Goal: Information Seeking & Learning: Learn about a topic

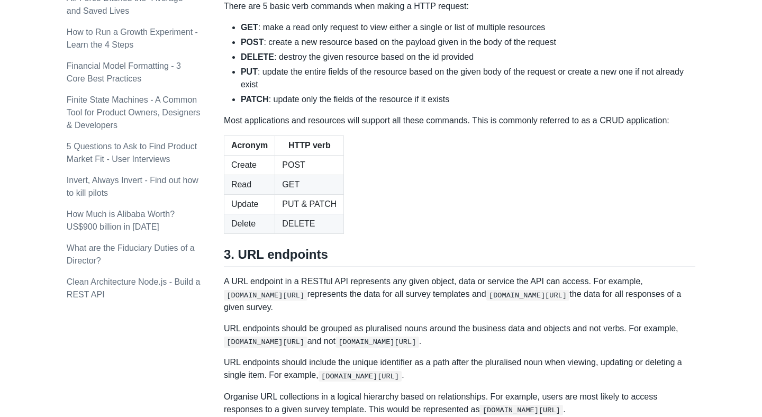
scroll to position [1008, 0]
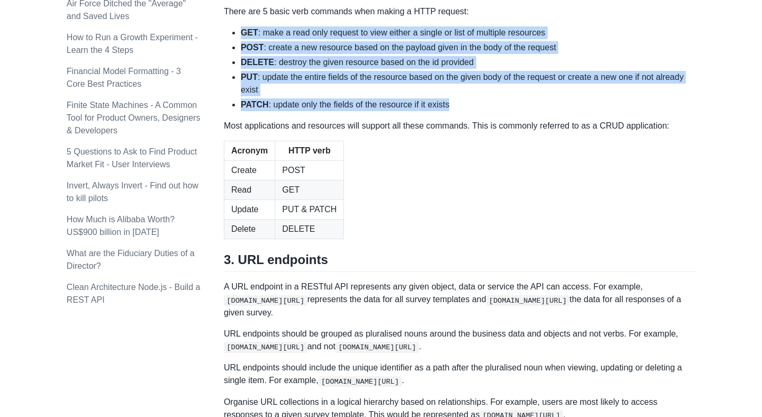
drag, startPoint x: 456, startPoint y: 273, endPoint x: 241, endPoint y: 202, distance: 226.3
click at [241, 111] on ul "GET : make a read only request to view either a single or list of multiple reso…" at bounding box center [460, 68] width 472 height 85
copy ul "GET : make a read only request to view either a single or list of multiple reso…"
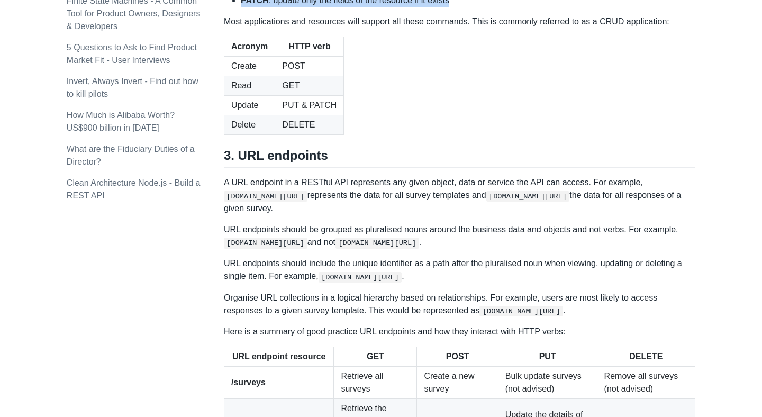
scroll to position [1135, 0]
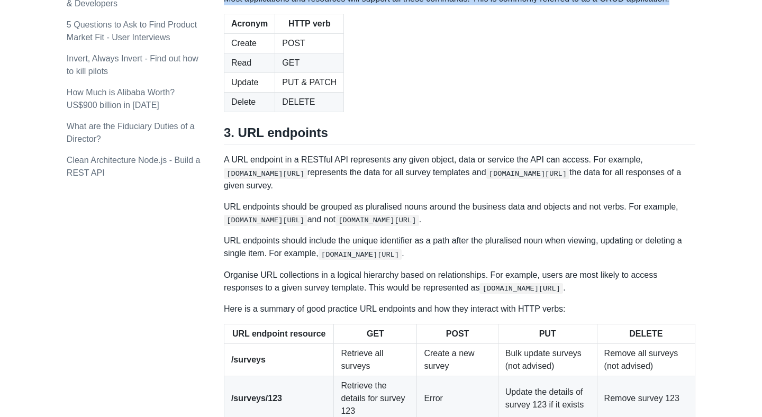
drag, startPoint x: 713, startPoint y: 168, endPoint x: 226, endPoint y: 167, distance: 487.6
copy p "Most applications and resources will support all these commands. This is common…"
click at [357, 112] on table "Acronym HTTP verb Create POST Read GET Update PUT & PATCH Delete DELETE" at bounding box center [460, 63] width 472 height 98
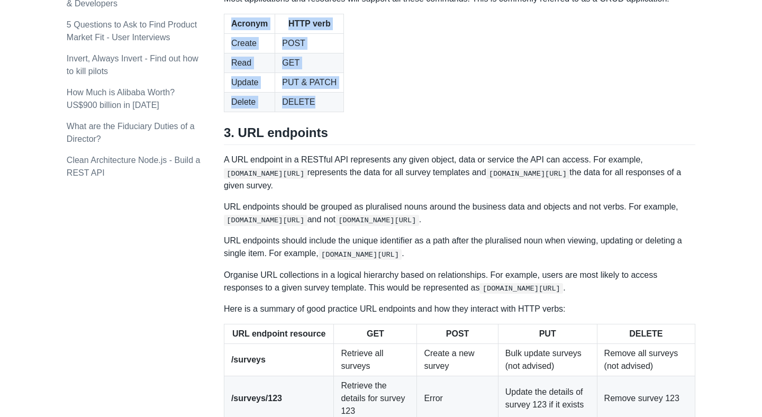
drag, startPoint x: 228, startPoint y: 184, endPoint x: 334, endPoint y: 280, distance: 142.4
copy div "Acronym HTTP verb Create POST Read GET Update PUT & PATCH Delete DELETE"
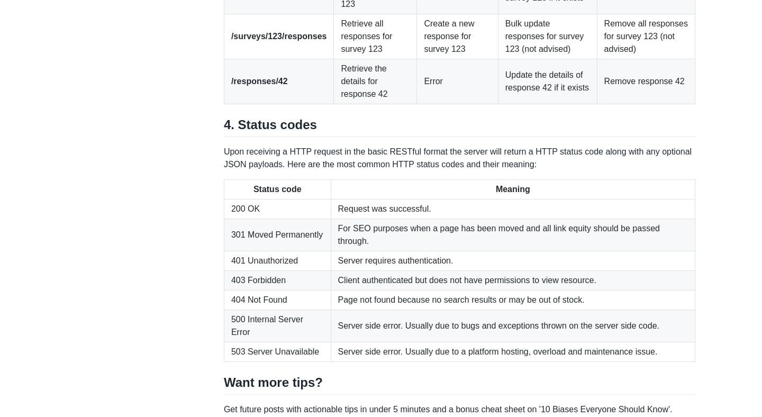
scroll to position [1540, 0]
